Goal: Task Accomplishment & Management: Complete application form

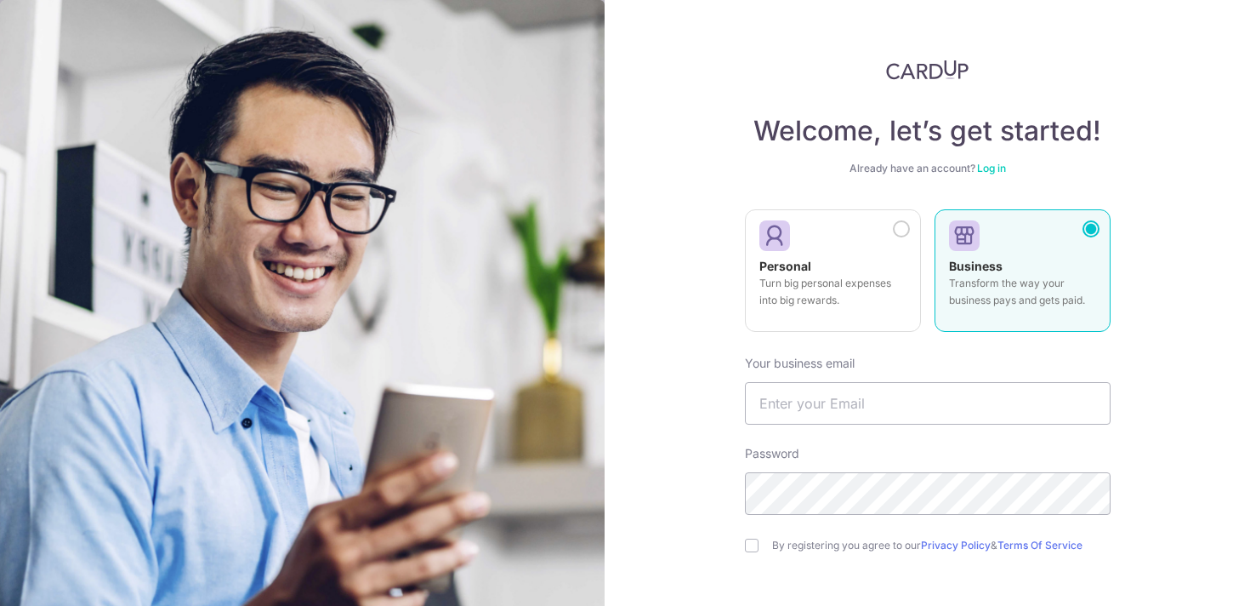
scroll to position [80, 0]
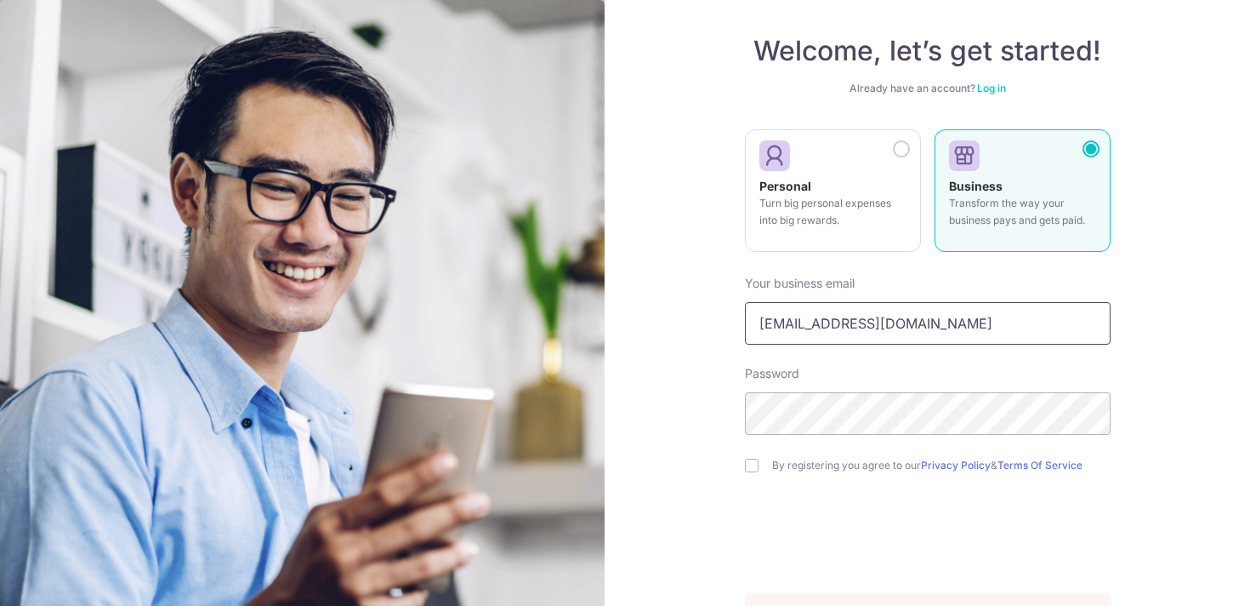
click at [844, 327] on input "[EMAIL_ADDRESS][DOMAIN_NAME]" at bounding box center [928, 323] width 366 height 43
type input "[PERSON_NAME][EMAIL_ADDRESS][DOMAIN_NAME]"
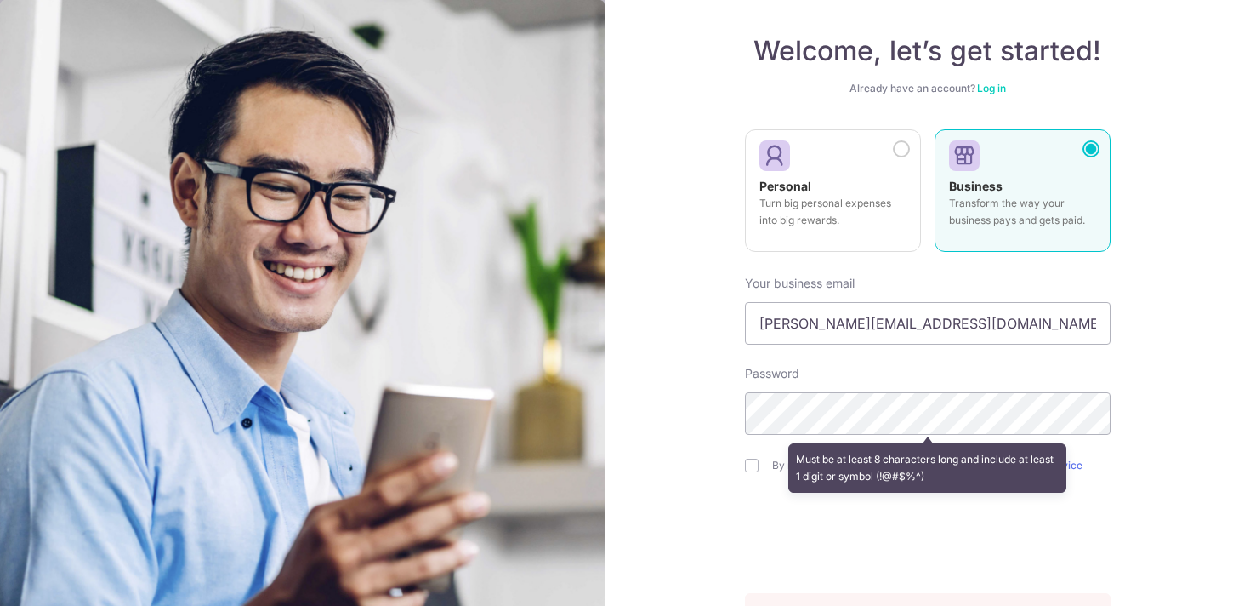
click at [659, 242] on div "Welcome, let’s get started! Already have an account? Log in Personal Turn big p…" at bounding box center [928, 303] width 646 height 606
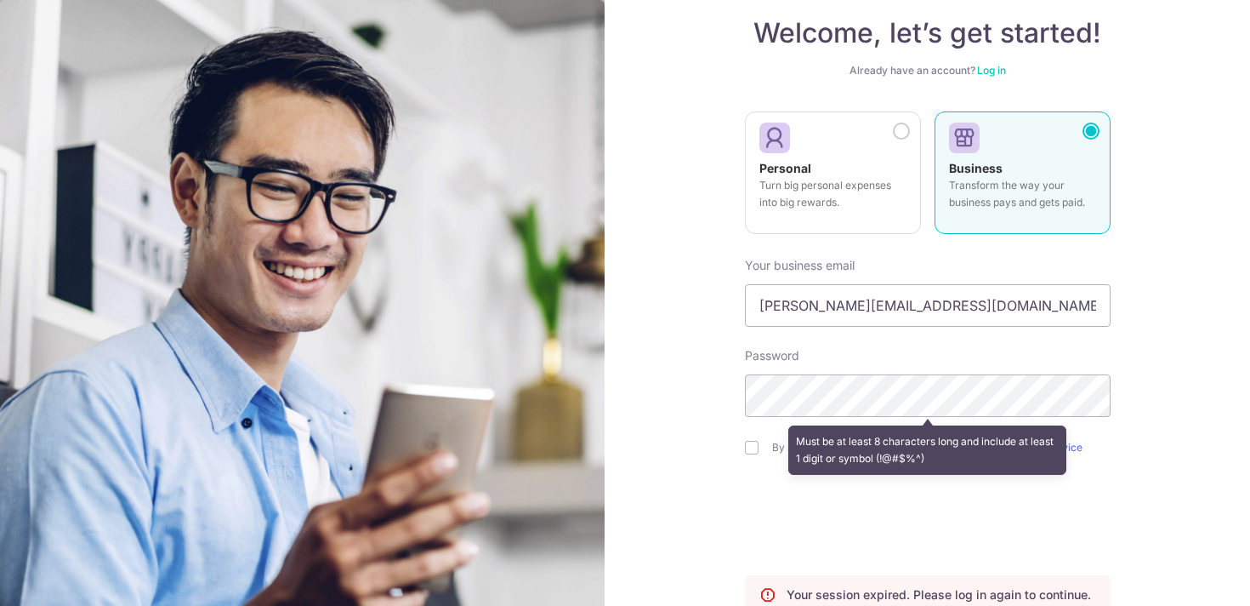
scroll to position [109, 0]
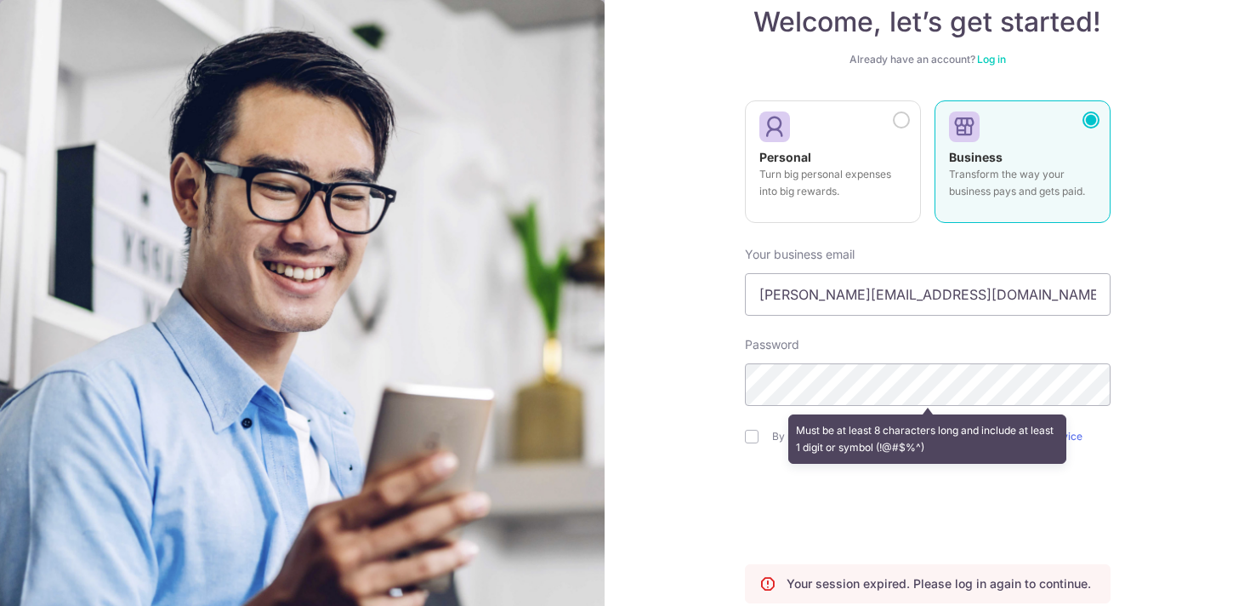
click at [635, 197] on div "Welcome, let’s get started! Already have an account? Log in Personal Turn big p…" at bounding box center [928, 303] width 646 height 606
click at [635, 230] on div "Welcome, let’s get started! Already have an account? Log in Personal Turn big p…" at bounding box center [928, 303] width 646 height 606
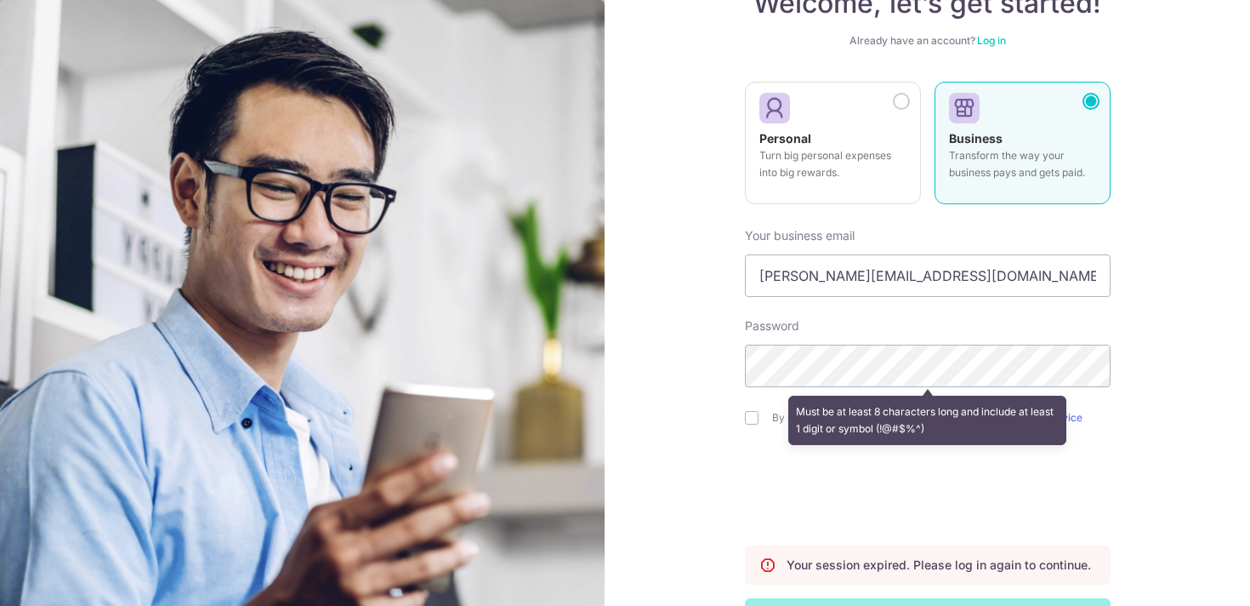
scroll to position [134, 0]
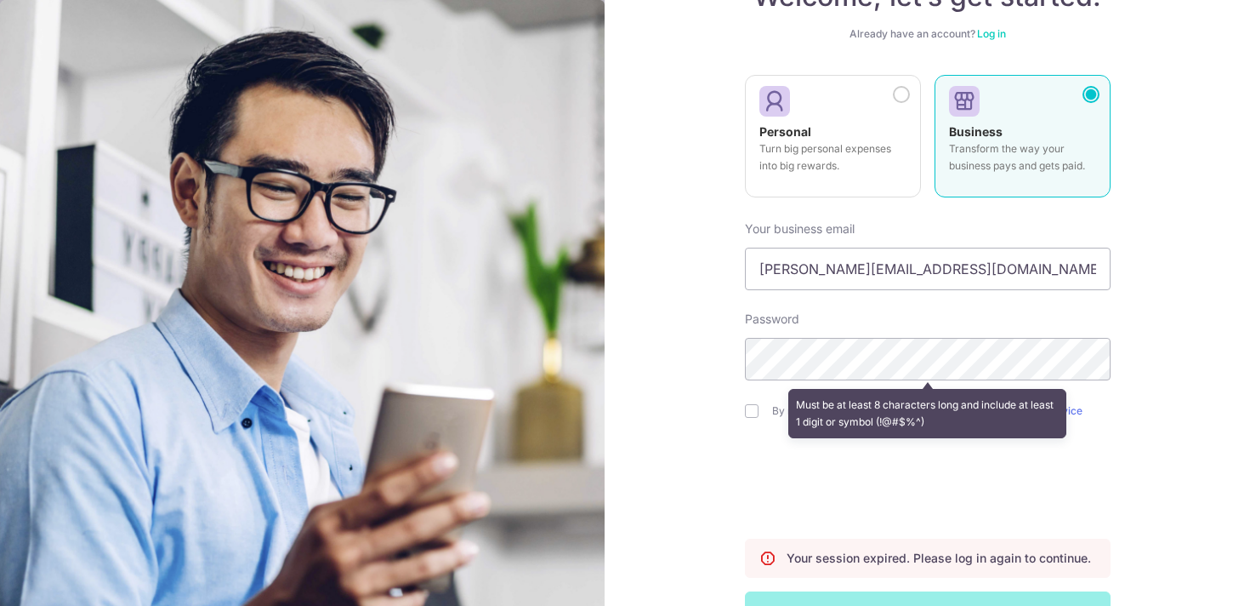
click at [628, 210] on div "Welcome, let’s get started! Already have an account? Log in Personal Turn big p…" at bounding box center [928, 303] width 646 height 606
click at [628, 235] on div "Welcome, let’s get started! Already have an account? Log in Personal Turn big p…" at bounding box center [928, 303] width 646 height 606
click at [637, 191] on div "Welcome, let’s get started! Already have an account? Log in Personal Turn big p…" at bounding box center [928, 303] width 646 height 606
click at [637, 212] on div "Welcome, let’s get started! Already have an account? Log in Personal Turn big p…" at bounding box center [928, 303] width 646 height 606
click at [637, 174] on div "Welcome, let’s get started! Already have an account? Log in Personal Turn big p…" at bounding box center [928, 303] width 646 height 606
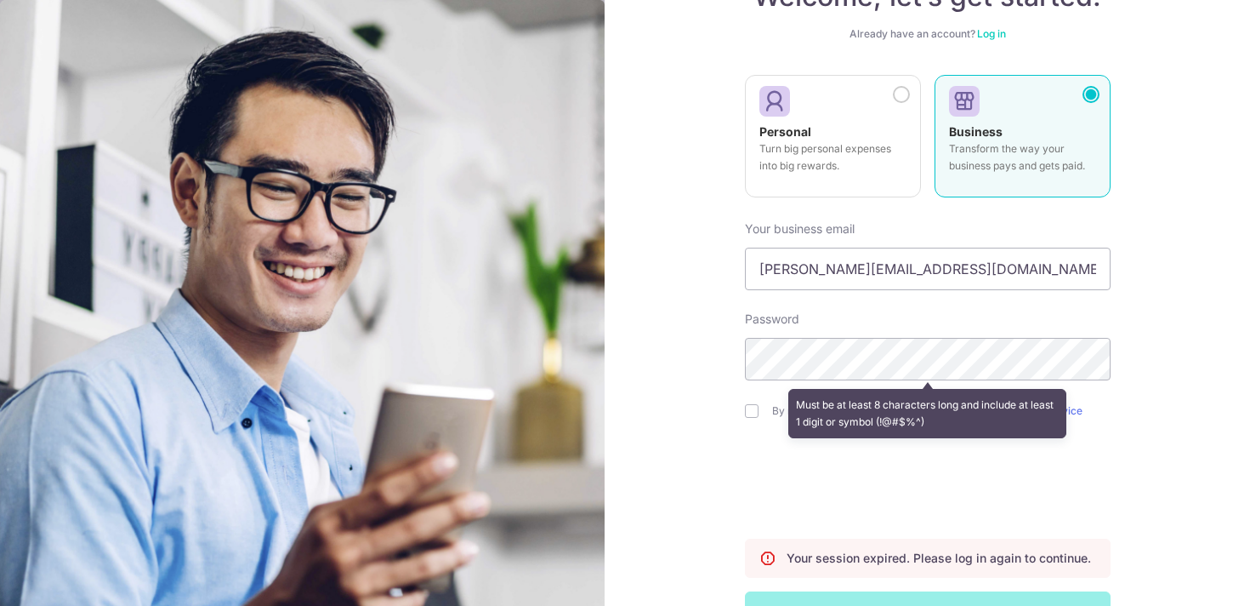
click at [635, 218] on div "Welcome, let’s get started! Already have an account? Log in Personal Turn big p…" at bounding box center [928, 303] width 646 height 606
click at [646, 194] on div "Welcome, let’s get started! Already have an account? Log in Personal Turn big p…" at bounding box center [928, 303] width 646 height 606
click at [646, 253] on div "Welcome, let’s get started! Already have an account? Log in Personal Turn big p…" at bounding box center [928, 303] width 646 height 606
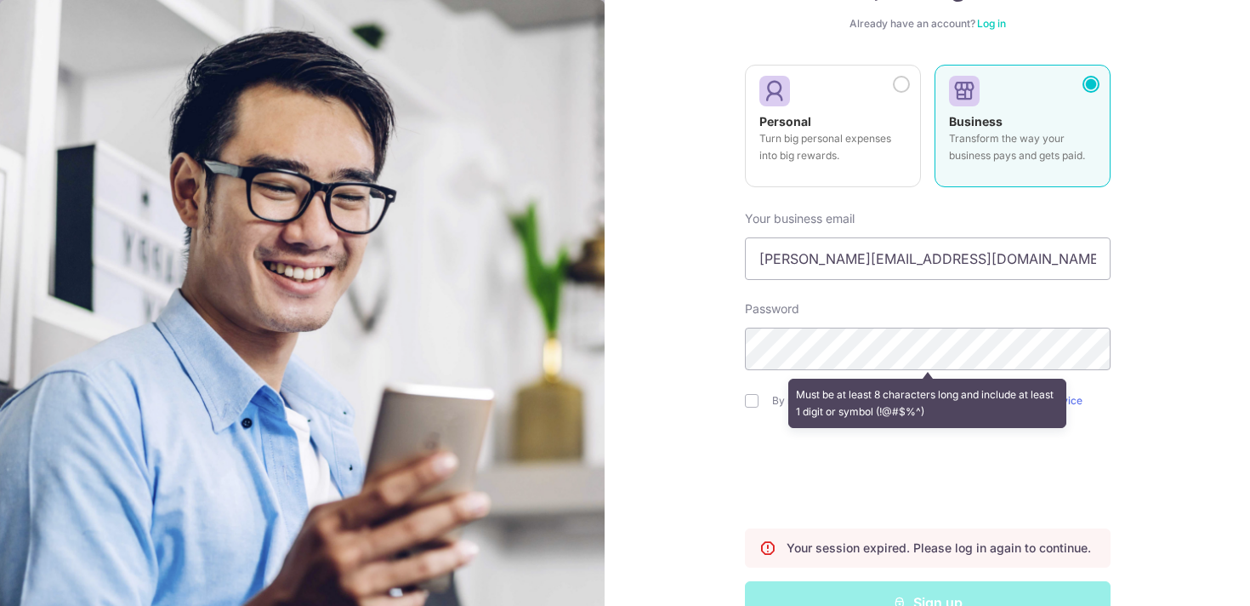
scroll to position [156, 0]
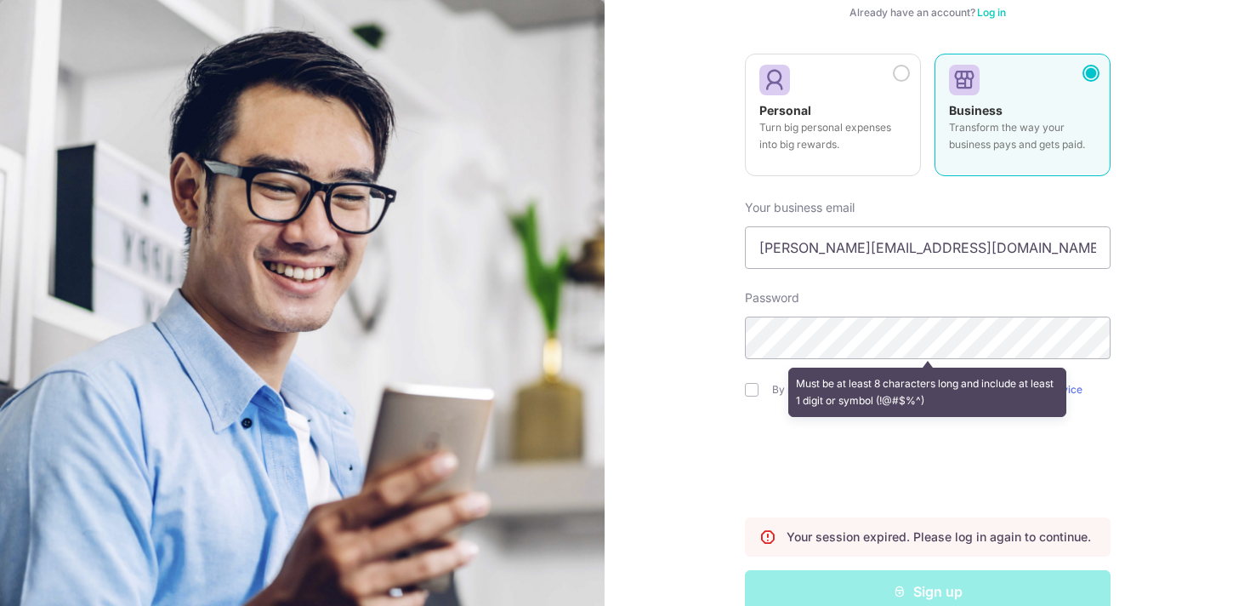
click at [672, 304] on div "Welcome, let’s get started! Already have an account? Log in Personal Turn big p…" at bounding box center [928, 303] width 646 height 606
click at [652, 216] on div "Welcome, let’s get started! Already have an account? Log in Personal Turn big p…" at bounding box center [928, 303] width 646 height 606
click at [652, 247] on div "Welcome, let’s get started! Already have an account? Log in Personal Turn big p…" at bounding box center [928, 303] width 646 height 606
click at [652, 207] on div "Welcome, let’s get started! Already have an account? Log in Personal Turn big p…" at bounding box center [928, 303] width 646 height 606
click at [674, 124] on div "Welcome, let’s get started! Already have an account? Log in Personal Turn big p…" at bounding box center [928, 303] width 646 height 606
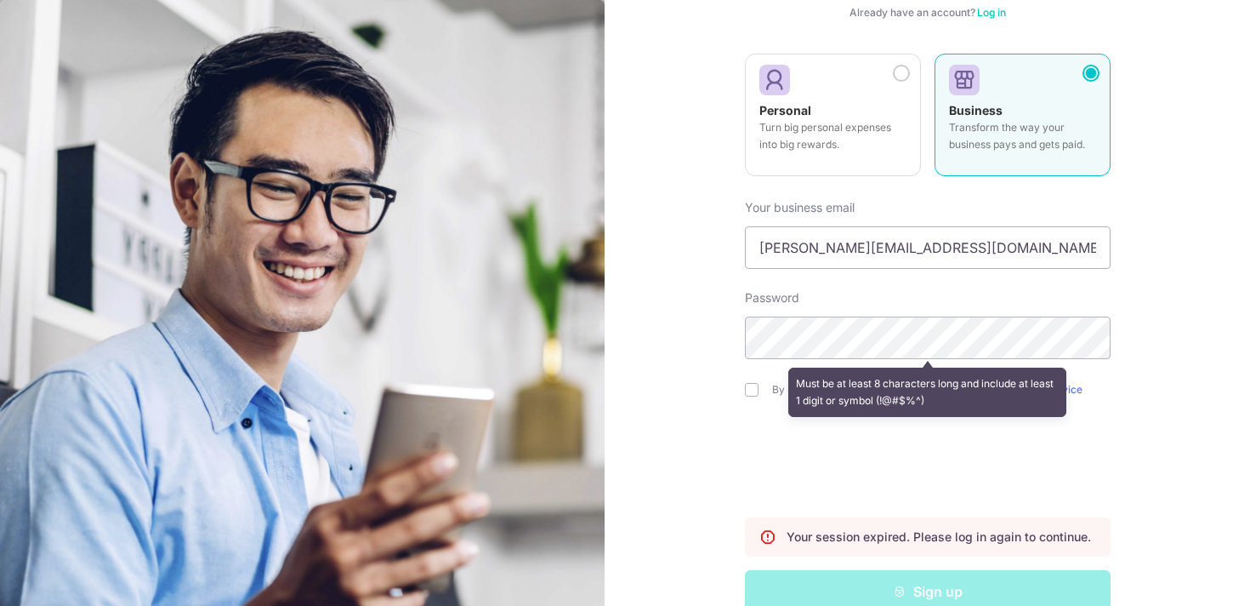
click at [674, 167] on div "Welcome, let’s get started! Already have an account? Log in Personal Turn big p…" at bounding box center [928, 303] width 646 height 606
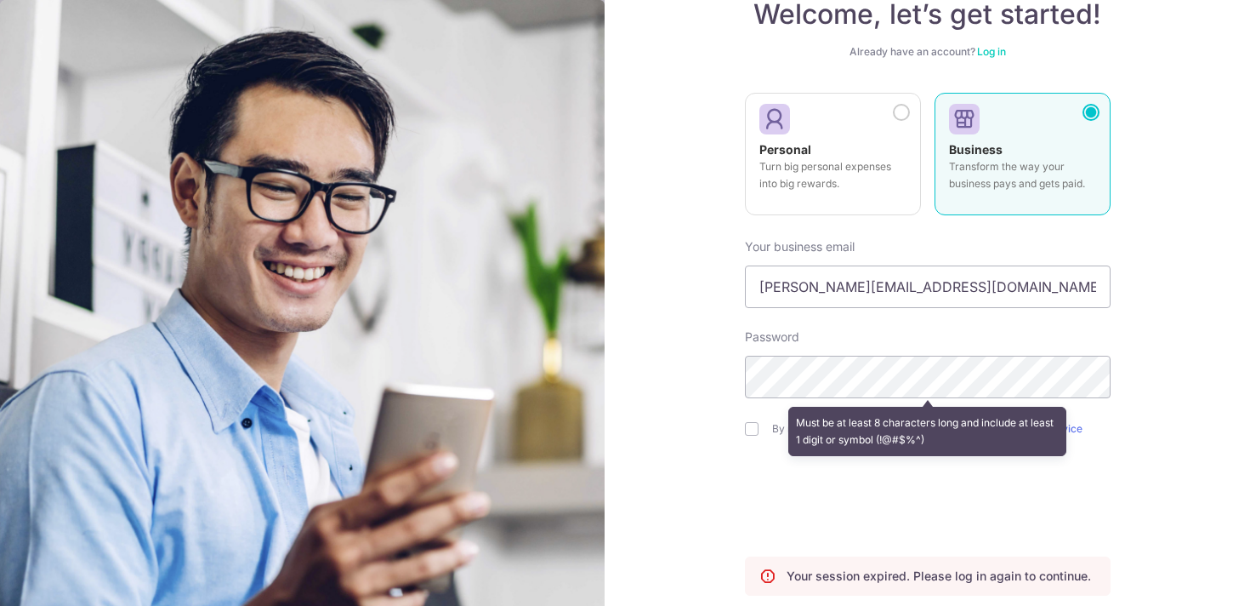
scroll to position [0, 0]
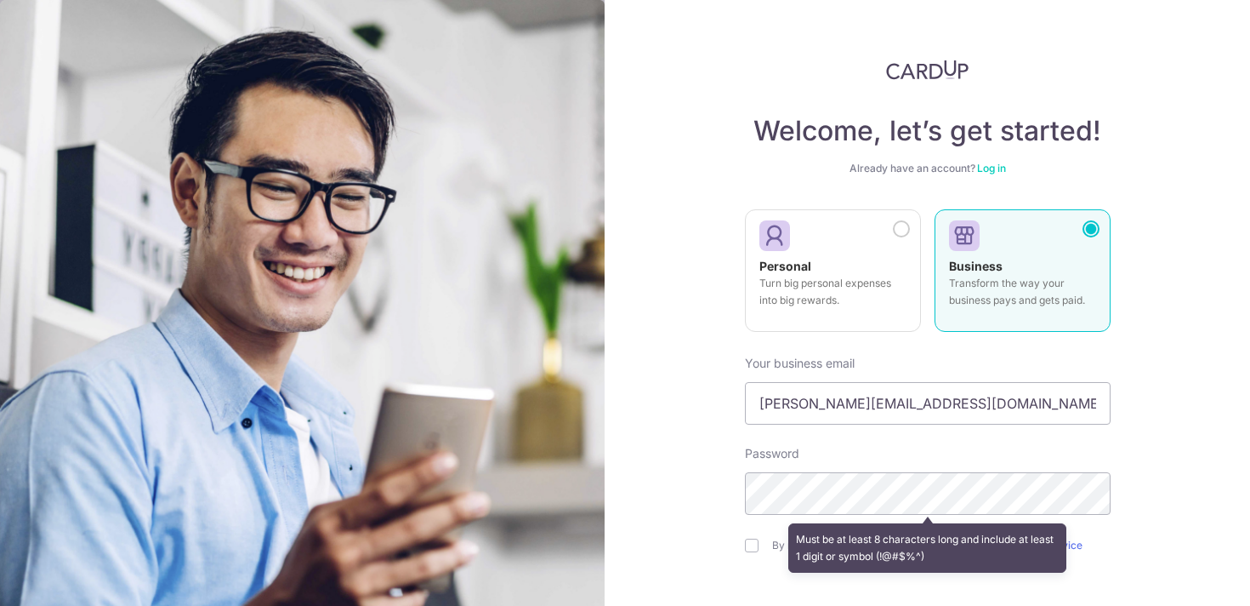
click at [662, 110] on div "Welcome, let’s get started! Already have an account? Log in Personal Turn big p…" at bounding box center [928, 303] width 646 height 606
click at [662, 151] on div "Welcome, let’s get started! Already have an account? Log in Personal Turn big p…" at bounding box center [928, 303] width 646 height 606
click at [673, 149] on div "Welcome, let’s get started! Already have an account? Log in Personal Turn big p…" at bounding box center [928, 303] width 646 height 606
click at [660, 140] on div "Welcome, let’s get started! Already have an account? Log in Personal Turn big p…" at bounding box center [928, 303] width 646 height 606
click at [659, 168] on div "Welcome, let’s get started! Already have an account? Log in Personal Turn big p…" at bounding box center [928, 303] width 646 height 606
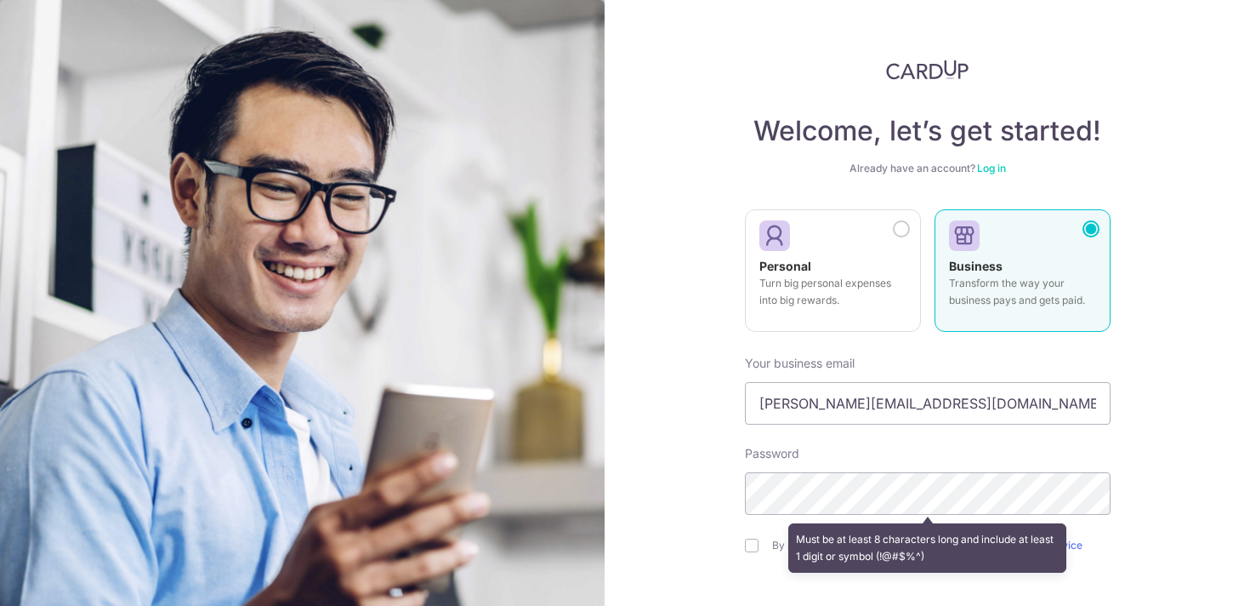
click at [659, 147] on div "Welcome, let’s get started! Already have an account? Log in Personal Turn big p…" at bounding box center [928, 303] width 646 height 606
click at [659, 179] on div "Welcome, let’s get started! Already have an account? Log in Personal Turn big p…" at bounding box center [928, 303] width 646 height 606
click at [659, 162] on div "Welcome, let’s get started! Already have an account? Log in Personal Turn big p…" at bounding box center [928, 303] width 646 height 606
click at [659, 189] on div "Welcome, let’s get started! Already have an account? Log in Personal Turn big p…" at bounding box center [928, 303] width 646 height 606
click at [662, 172] on div "Welcome, let’s get started! Already have an account? Log in Personal Turn big p…" at bounding box center [928, 303] width 646 height 606
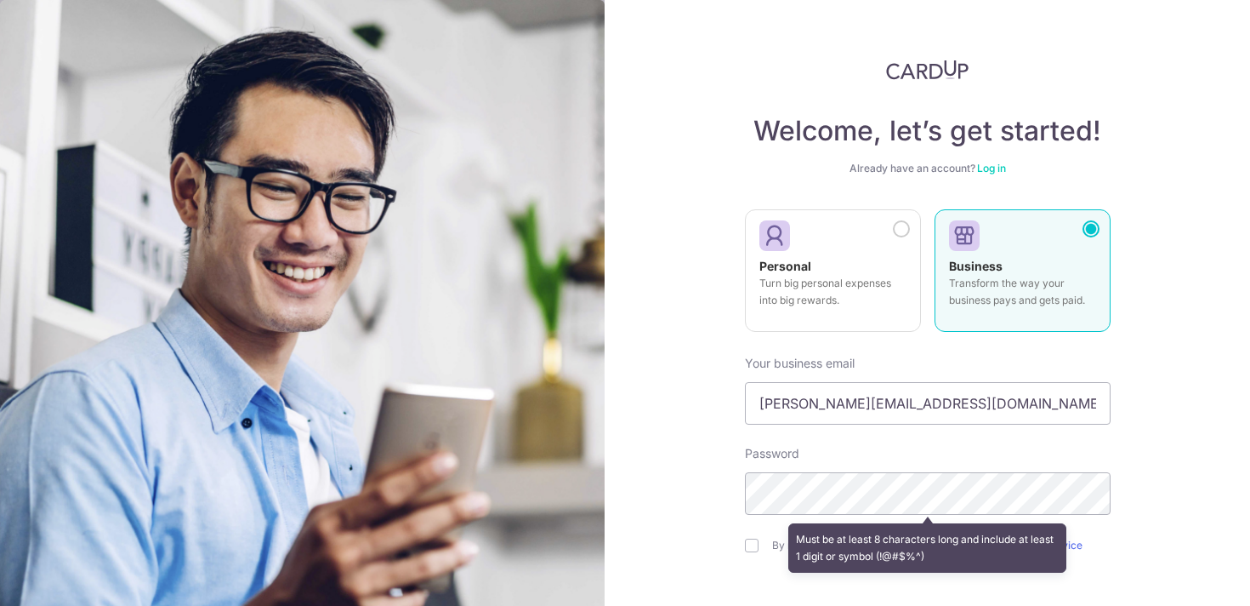
click at [662, 184] on div "Welcome, let’s get started! Already have an account? Log in Personal Turn big p…" at bounding box center [928, 303] width 646 height 606
click at [663, 184] on div "Welcome, let’s get started! Already have an account? Log in Personal Turn big p…" at bounding box center [928, 303] width 646 height 606
click at [656, 169] on div "Welcome, let’s get started! Already have an account? Log in Personal Turn big p…" at bounding box center [928, 303] width 646 height 606
click at [656, 197] on div "Welcome, let’s get started! Already have an account? Log in Personal Turn big p…" at bounding box center [928, 303] width 646 height 606
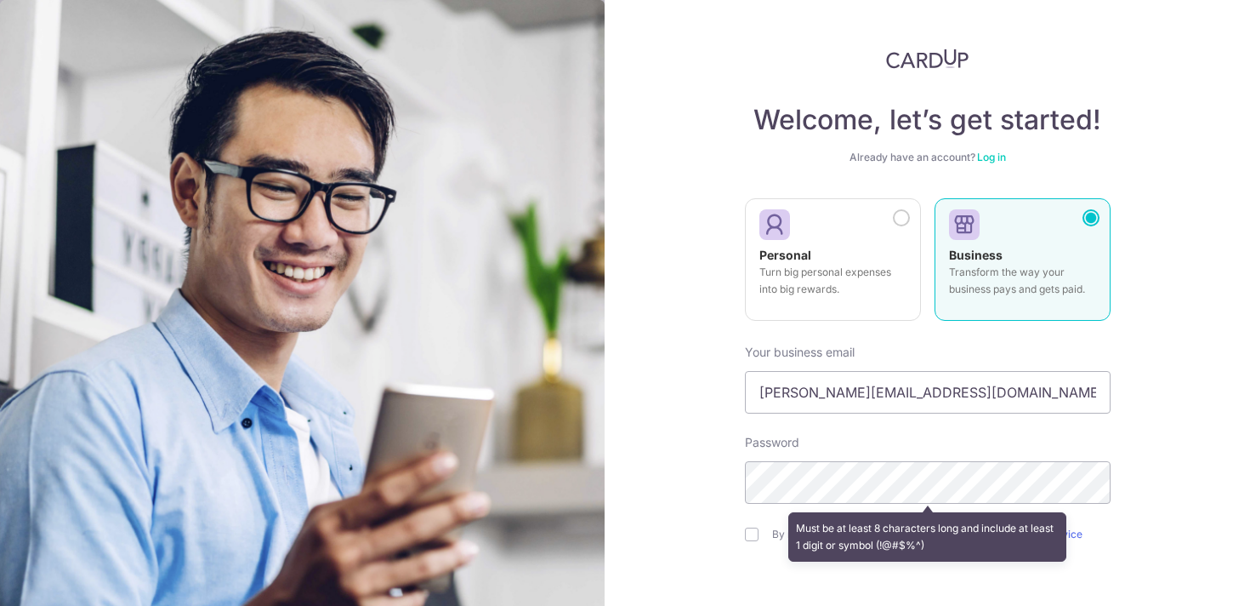
scroll to position [23, 0]
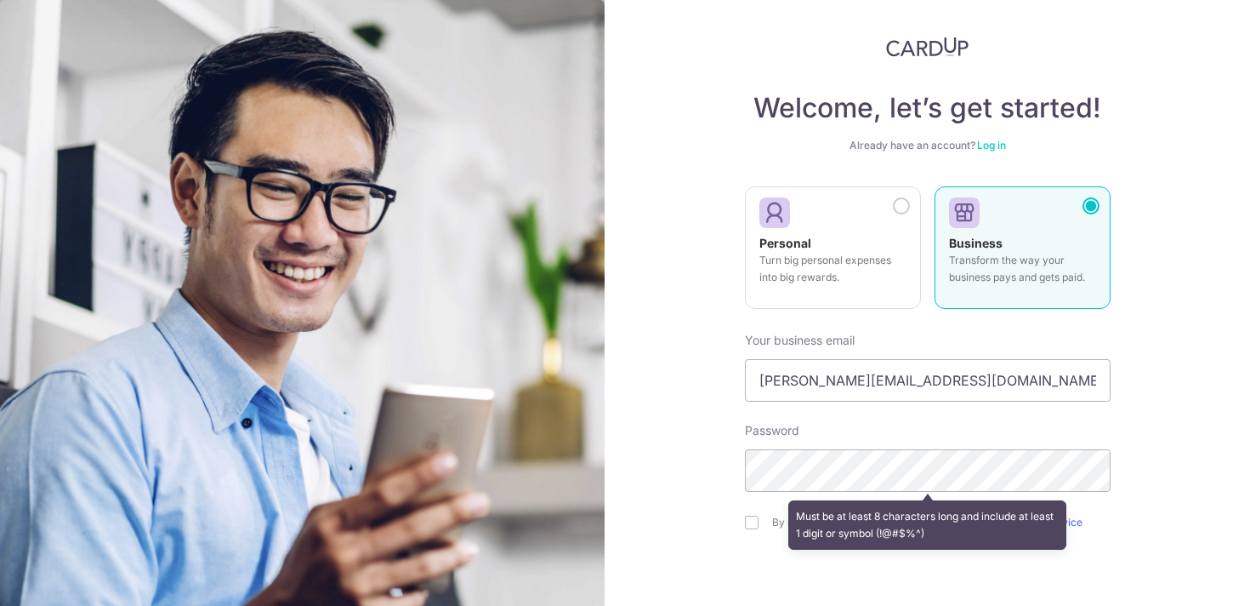
click at [666, 165] on div "Welcome, let’s get started! Already have an account? Log in Personal Turn big p…" at bounding box center [928, 303] width 646 height 606
click at [666, 182] on div "Welcome, let’s get started! Already have an account? Log in Personal Turn big p…" at bounding box center [928, 303] width 646 height 606
click at [650, 244] on div "Welcome, let’s get started! Already have an account? Log in Personal Turn big p…" at bounding box center [928, 303] width 646 height 606
click at [650, 263] on div "Welcome, let’s get started! Already have an account? Log in Personal Turn big p…" at bounding box center [928, 303] width 646 height 606
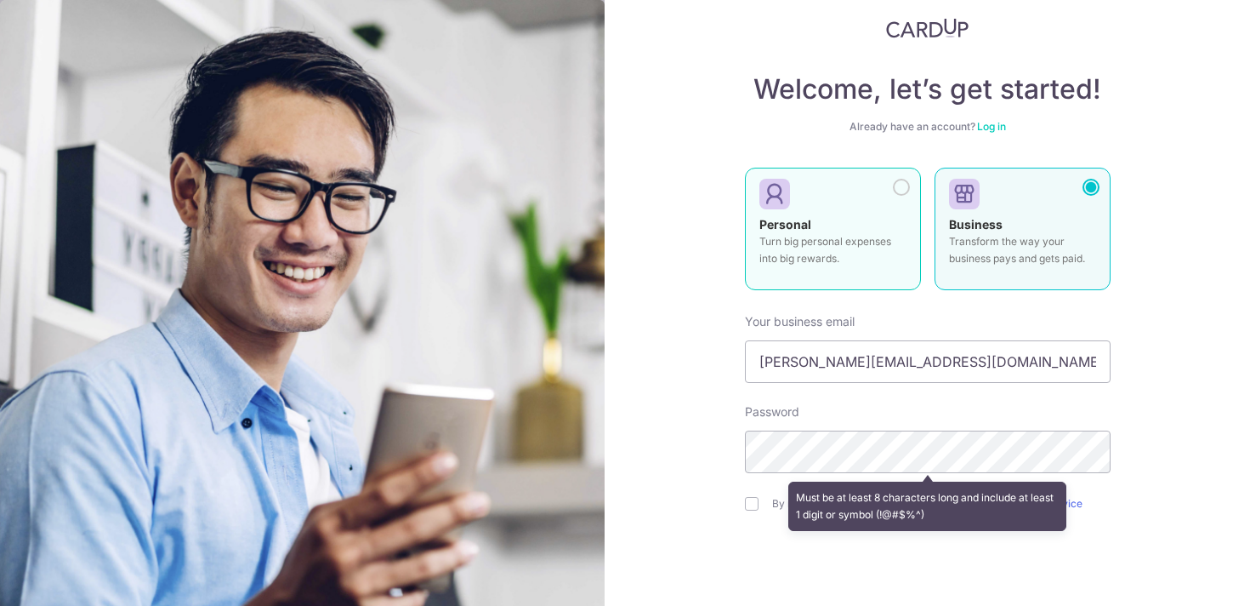
scroll to position [57, 0]
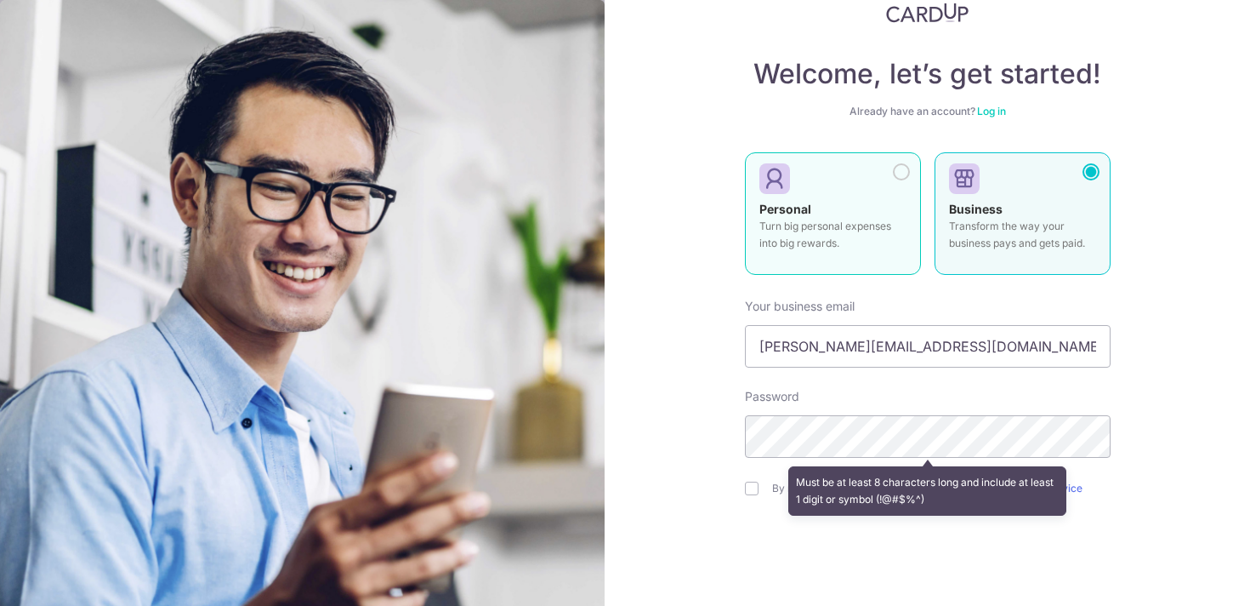
click at [904, 174] on div at bounding box center [901, 171] width 17 height 17
click at [896, 171] on div at bounding box center [901, 171] width 17 height 17
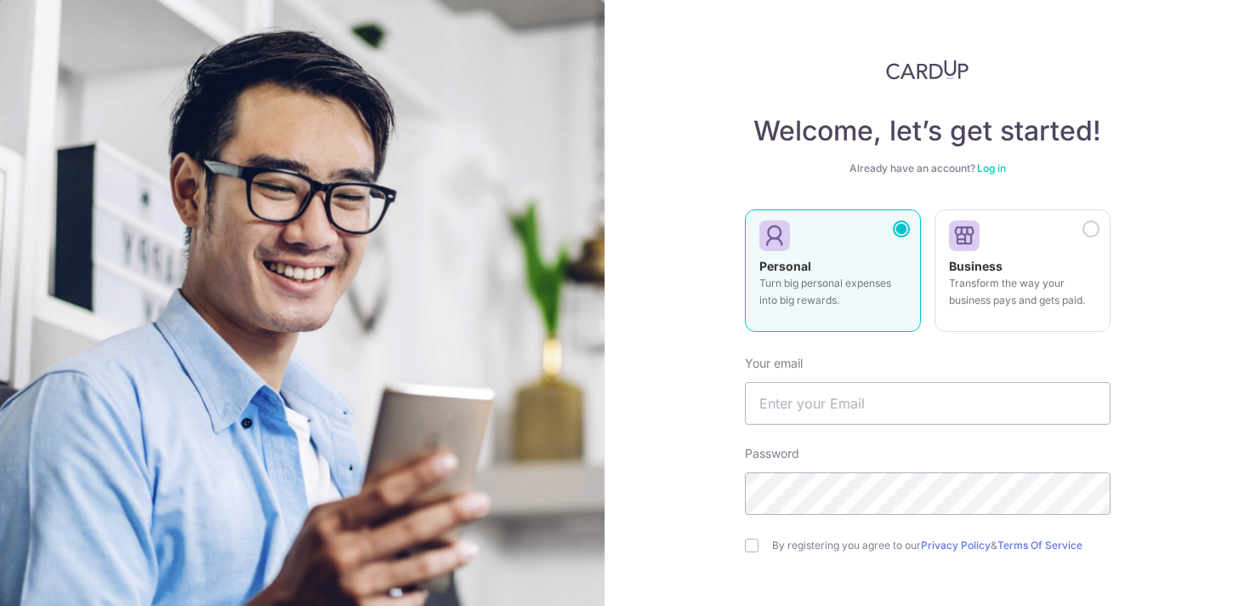
click at [959, 173] on div "Already have an account? Log in" at bounding box center [928, 169] width 366 height 14
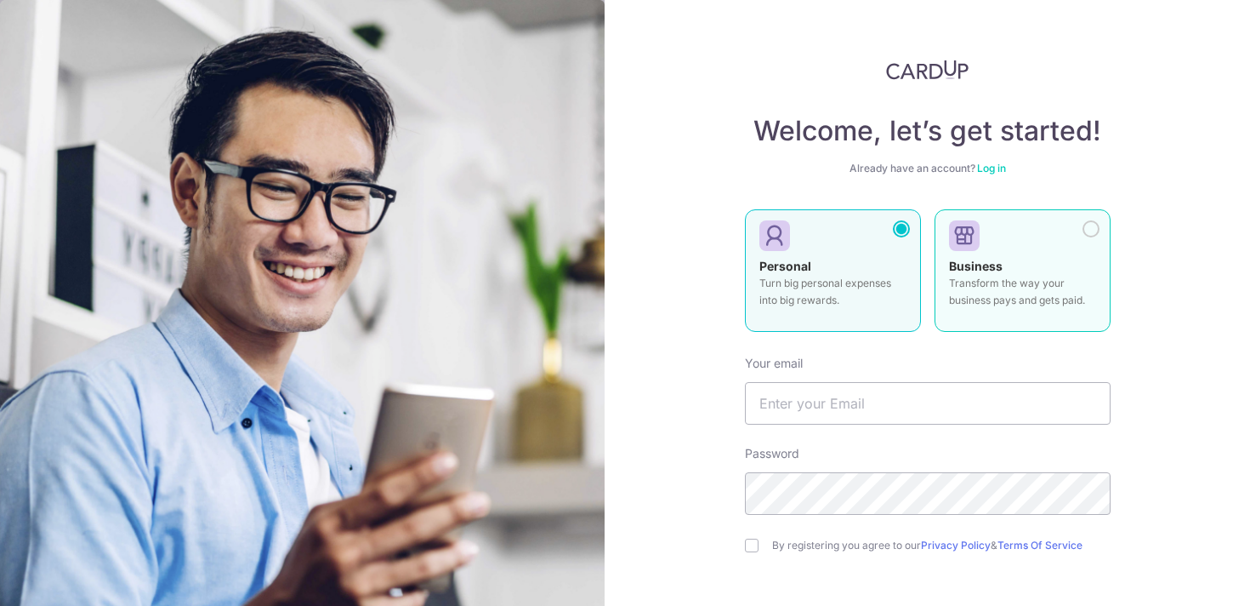
click at [1031, 298] on p "Transform the way your business pays and gets paid." at bounding box center [1022, 292] width 147 height 34
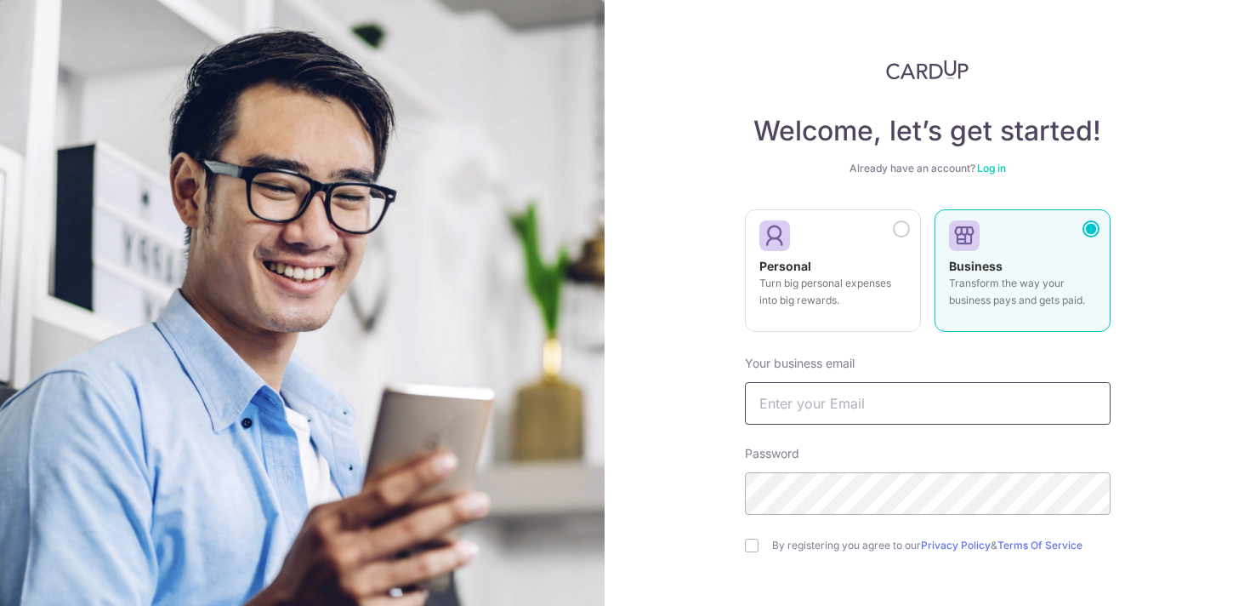
click at [822, 408] on input "text" at bounding box center [928, 403] width 366 height 43
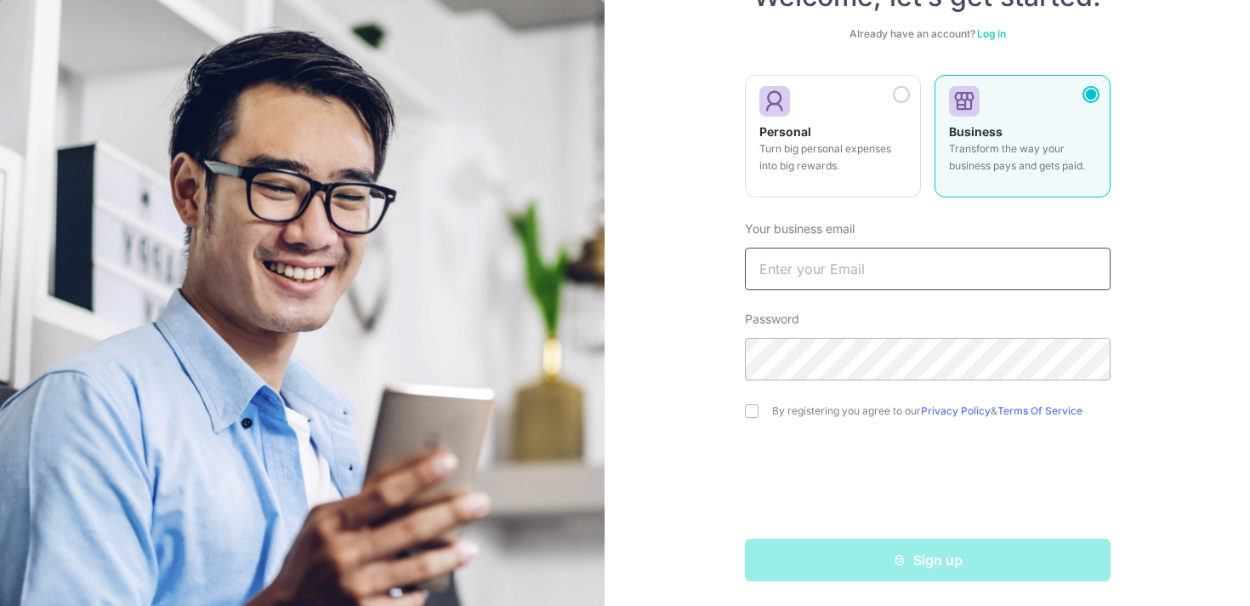
scroll to position [137, 0]
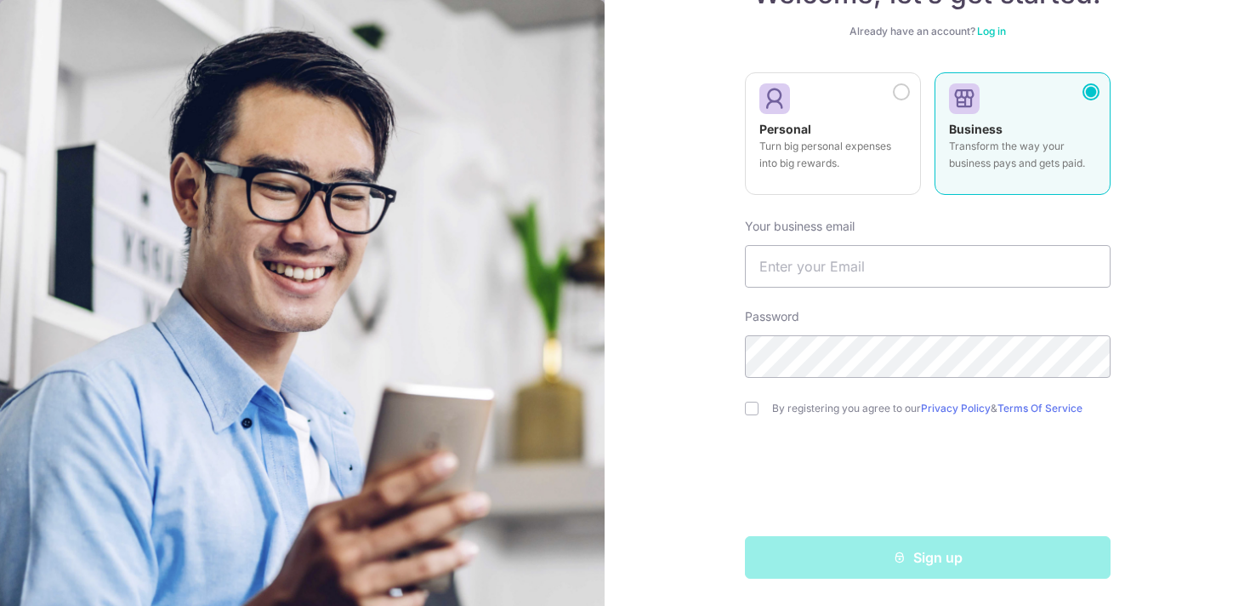
click at [898, 304] on form "Your business email Password By registering you agree to our Privacy Policy & T…" at bounding box center [928, 391] width 366 height 373
click at [880, 248] on input "text" at bounding box center [928, 266] width 366 height 43
type input "[PERSON_NAME][EMAIL_ADDRESS][DOMAIN_NAME]"
click at [750, 406] on input "checkbox" at bounding box center [752, 409] width 14 height 14
checkbox input "true"
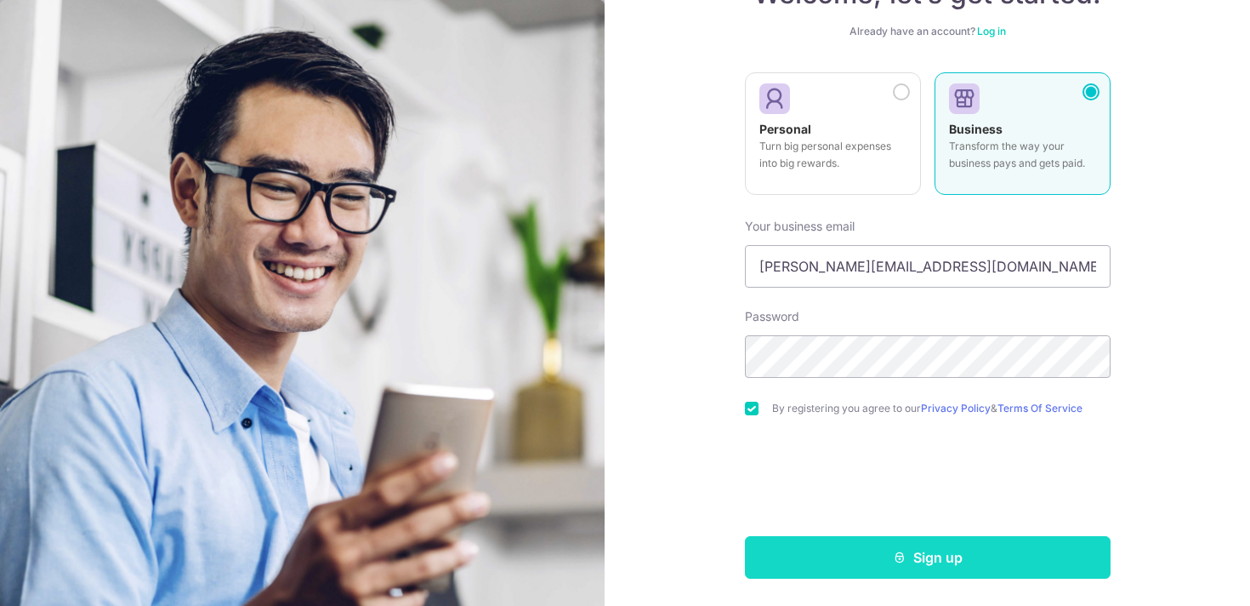
click at [880, 542] on button "Sign up" at bounding box center [928, 557] width 366 height 43
